Goal: Task Accomplishment & Management: Use online tool/utility

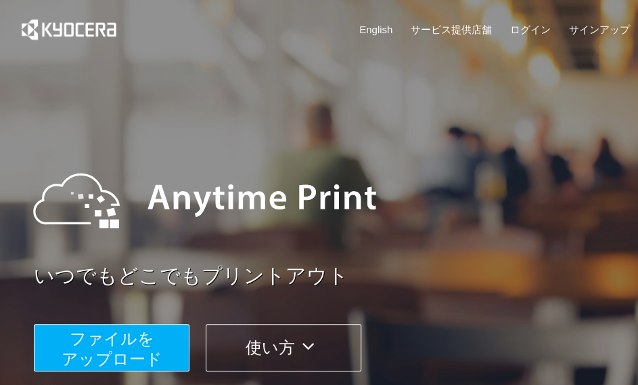
click at [89, 360] on span "ファイルを ​​アップロード" at bounding box center [112, 348] width 101 height 39
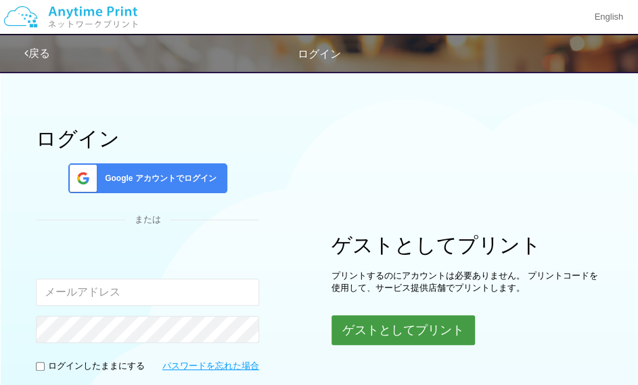
click at [345, 317] on button "ゲストとしてプリント" at bounding box center [404, 330] width 144 height 30
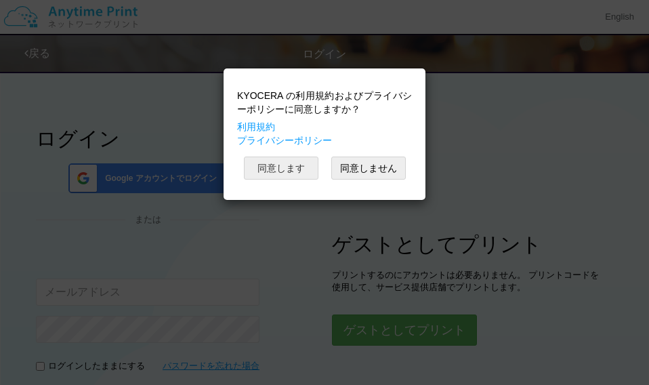
click at [304, 173] on button "同意します" at bounding box center [281, 167] width 74 height 23
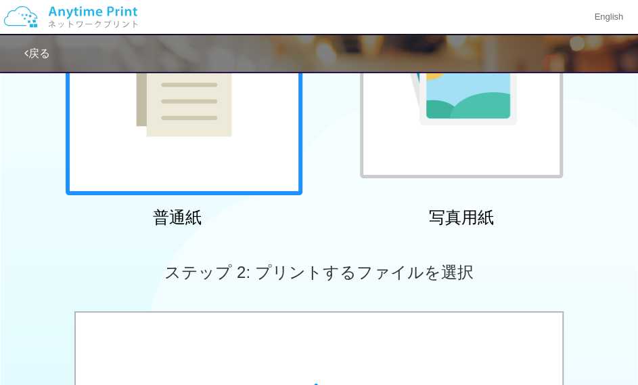
scroll to position [339, 0]
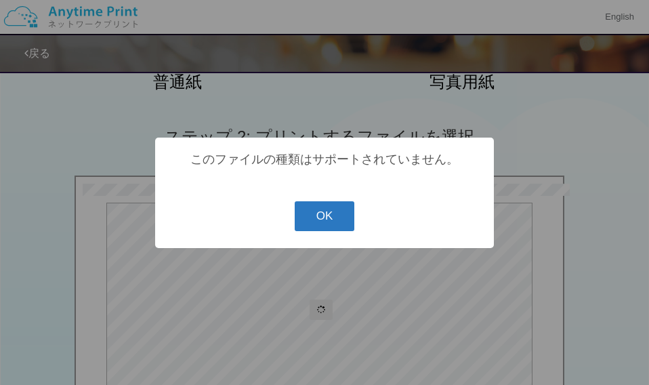
click at [322, 223] on button "OK" at bounding box center [325, 216] width 60 height 30
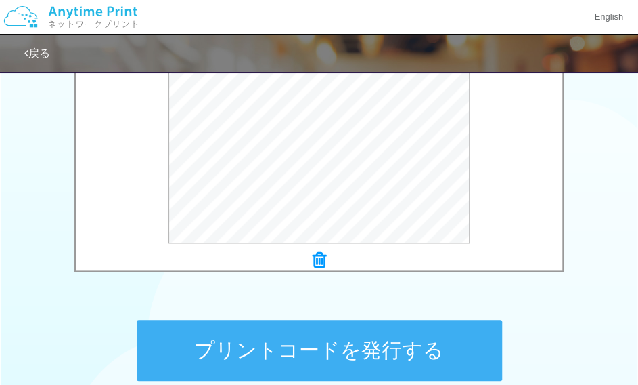
scroll to position [542, 0]
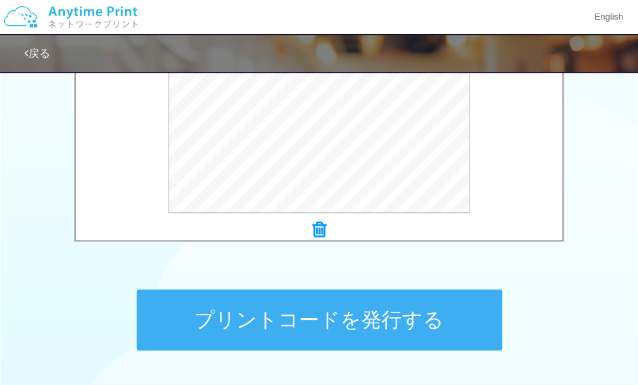
click at [347, 316] on button "プリントコードを発行する" at bounding box center [320, 319] width 366 height 61
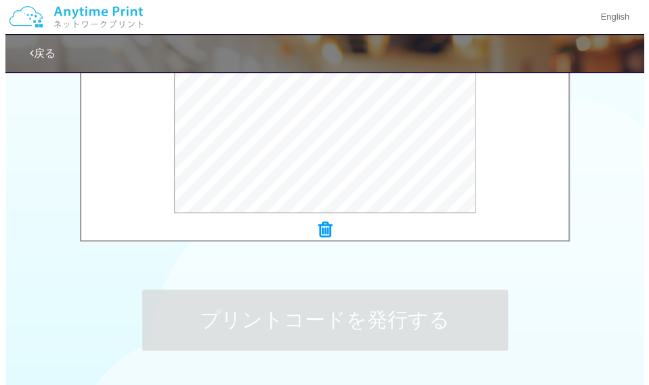
scroll to position [0, 0]
